Goal: Task Accomplishment & Management: Check status

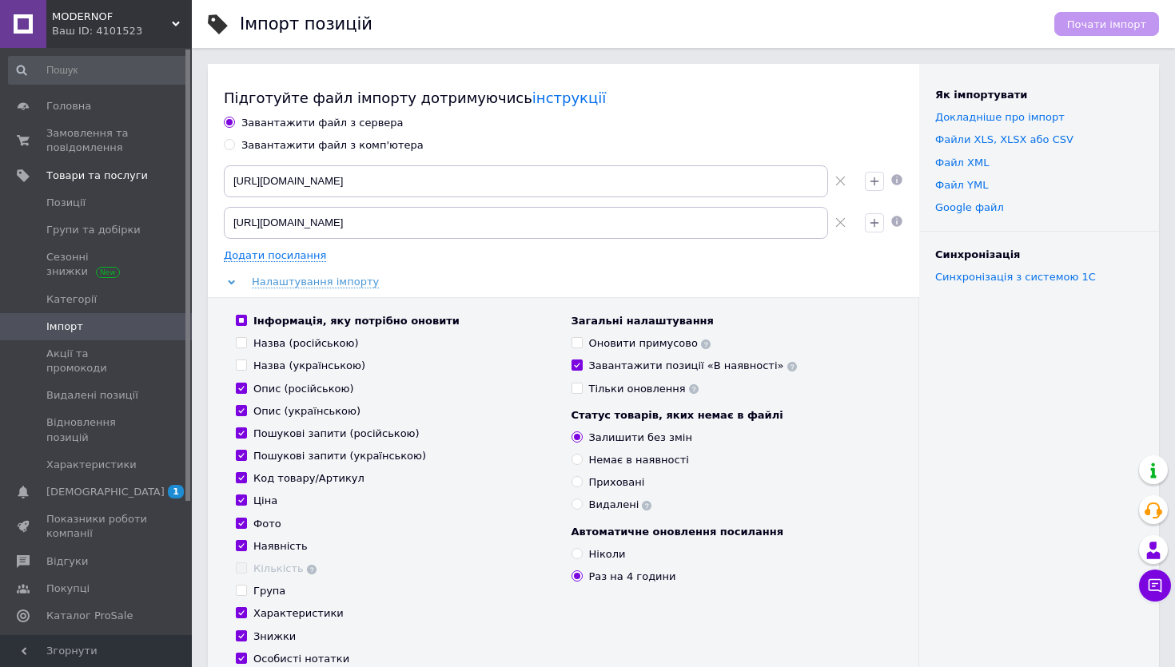
scroll to position [171, 0]
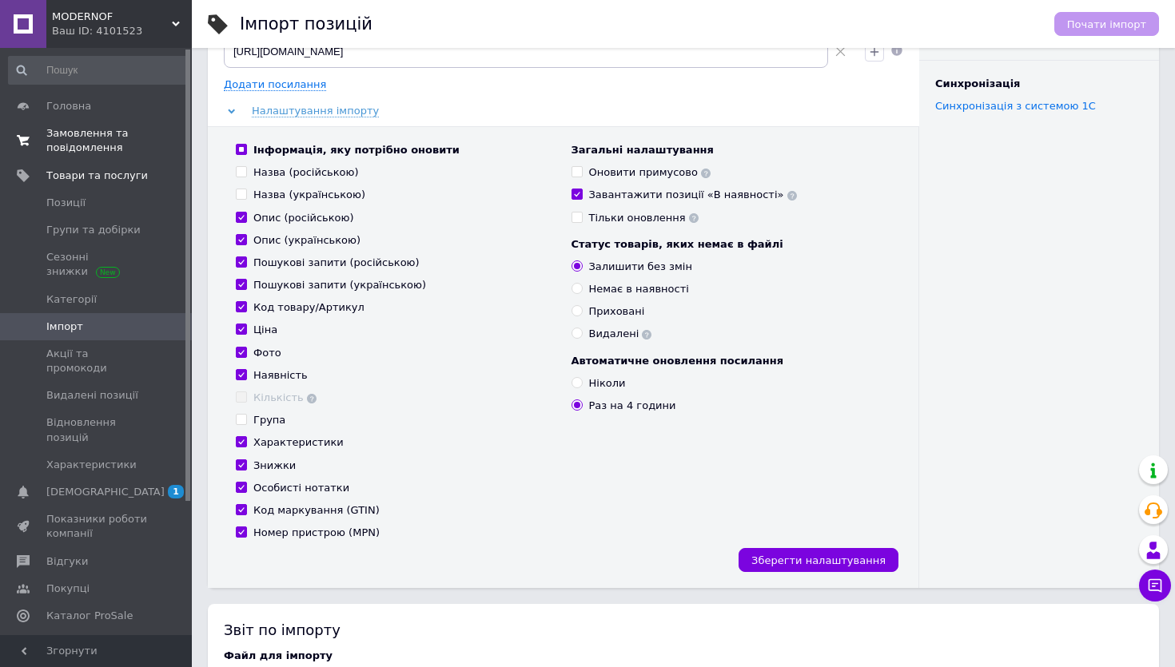
click at [66, 145] on span "Замовлення та повідомлення" at bounding box center [97, 140] width 102 height 29
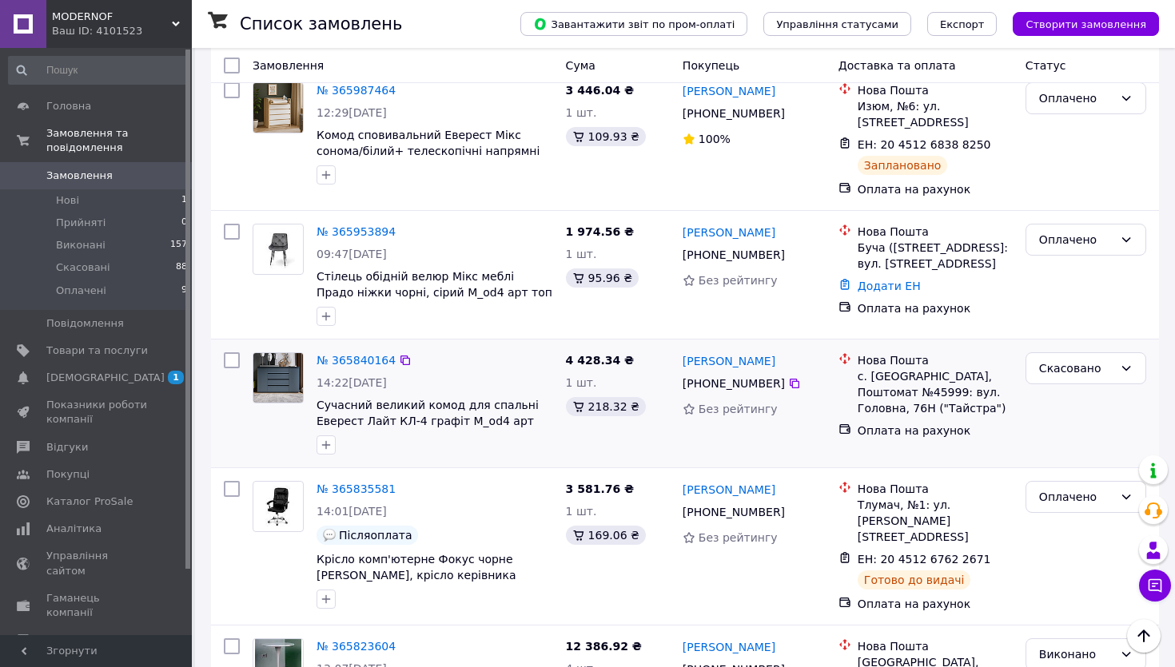
scroll to position [962, 0]
click at [404, 353] on icon at bounding box center [405, 359] width 13 height 13
click at [371, 353] on link "№ 365840164" at bounding box center [356, 359] width 79 height 13
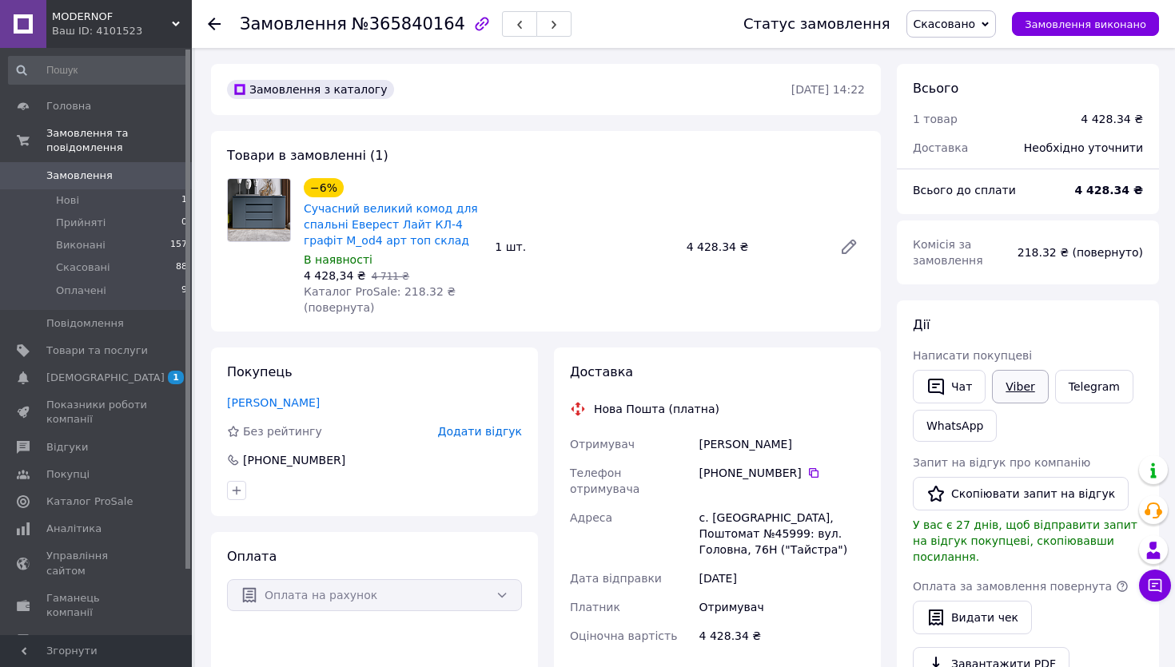
click at [1021, 392] on link "Viber" at bounding box center [1020, 387] width 56 height 34
click at [416, 23] on span "№365840164" at bounding box center [409, 23] width 114 height 19
click at [416, 24] on span "№365840164" at bounding box center [409, 23] width 114 height 19
copy span "365840164"
click at [77, 170] on span "Замовлення" at bounding box center [79, 176] width 66 height 14
